Goal: Find specific page/section: Find specific page/section

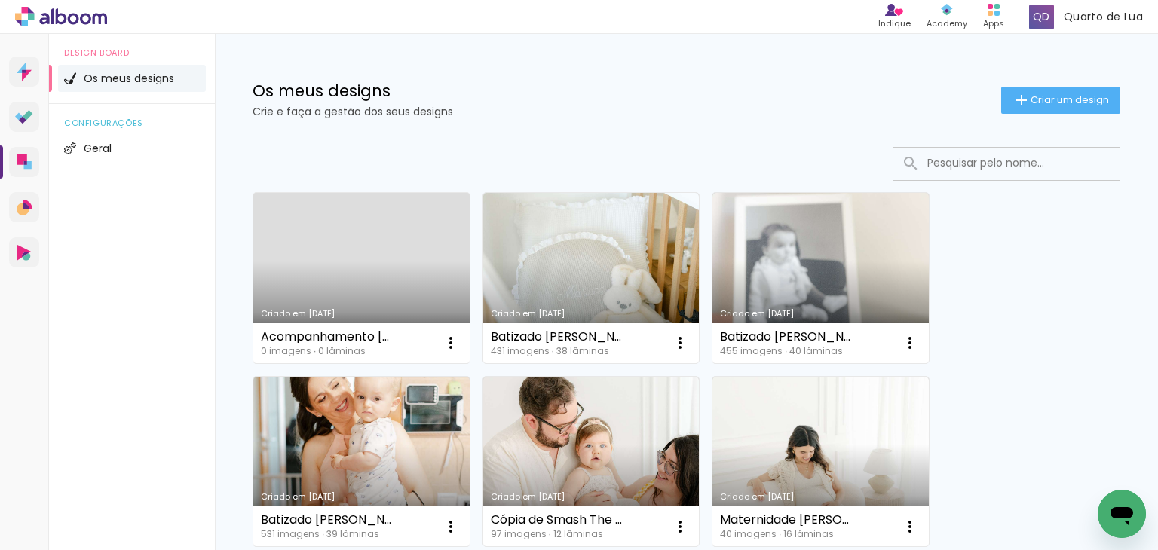
click at [930, 161] on input at bounding box center [1027, 163] width 215 height 31
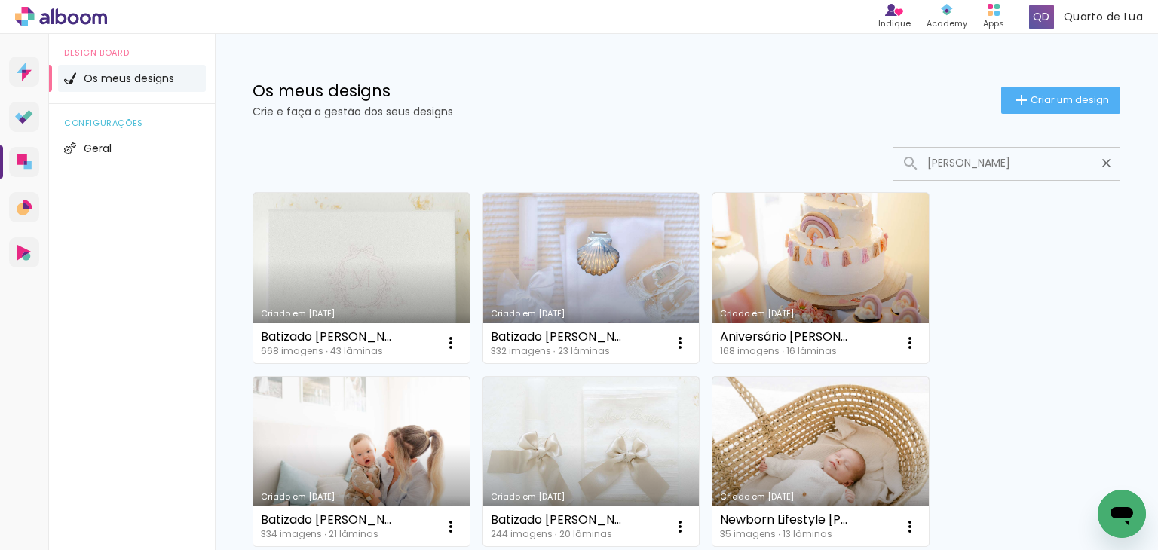
click at [973, 163] on input "[PERSON_NAME]" at bounding box center [1014, 163] width 189 height 31
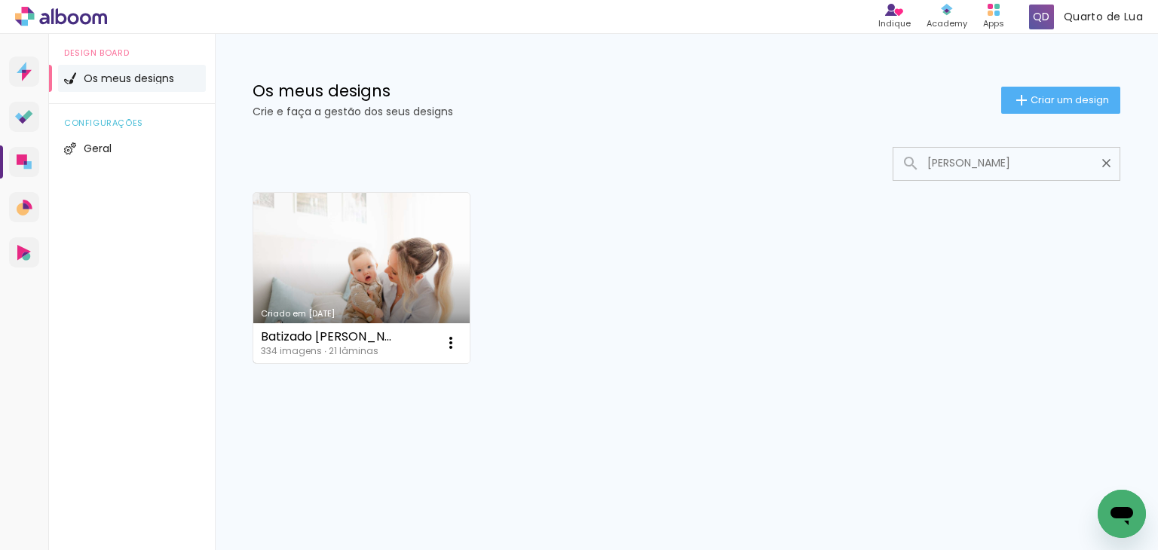
type input "[PERSON_NAME]"
type paper-input "[PERSON_NAME]"
click at [398, 257] on link "Criado em [DATE]" at bounding box center [361, 278] width 216 height 170
